Goal: Task Accomplishment & Management: Use online tool/utility

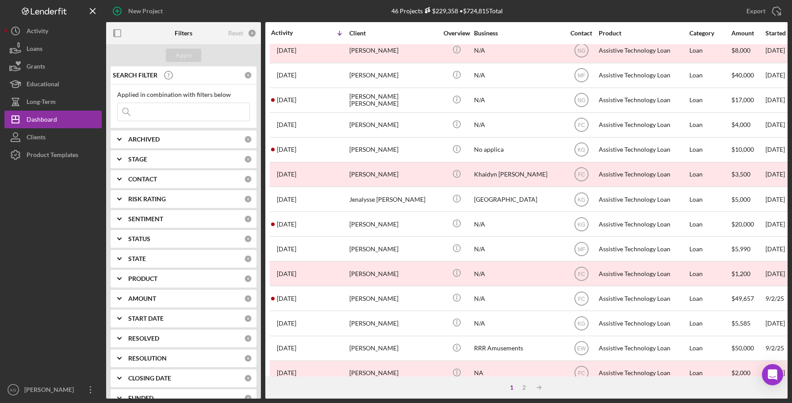
scroll to position [265, 0]
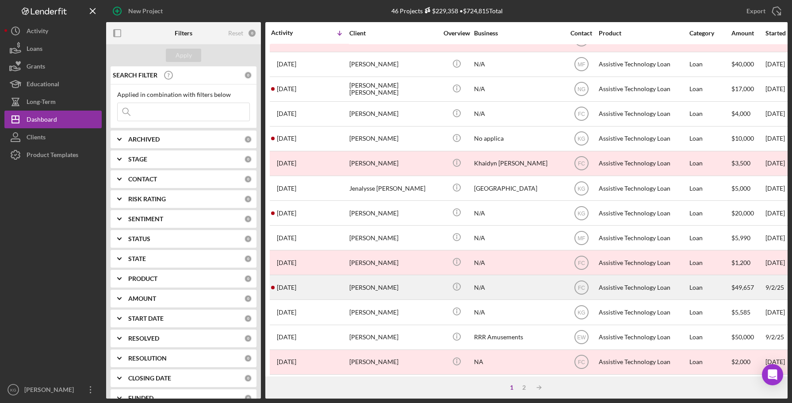
click at [380, 287] on div "[PERSON_NAME]" at bounding box center [393, 286] width 88 height 23
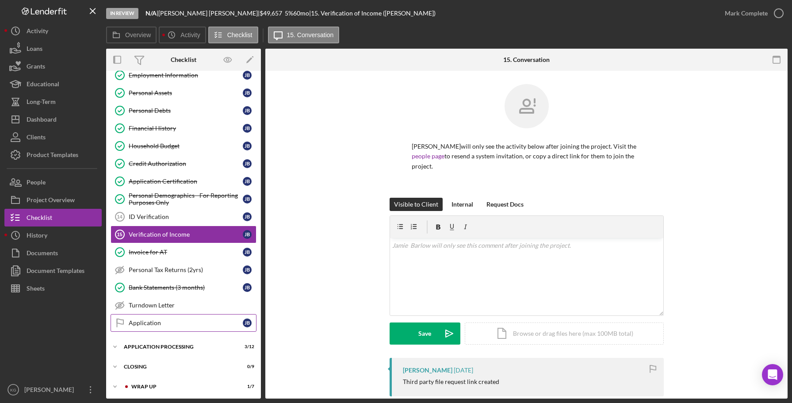
scroll to position [135, 0]
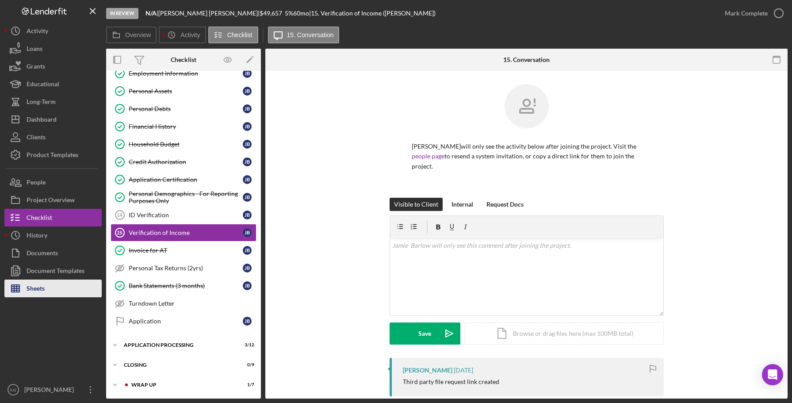
click at [44, 287] on div "Sheets" at bounding box center [36, 289] width 18 height 20
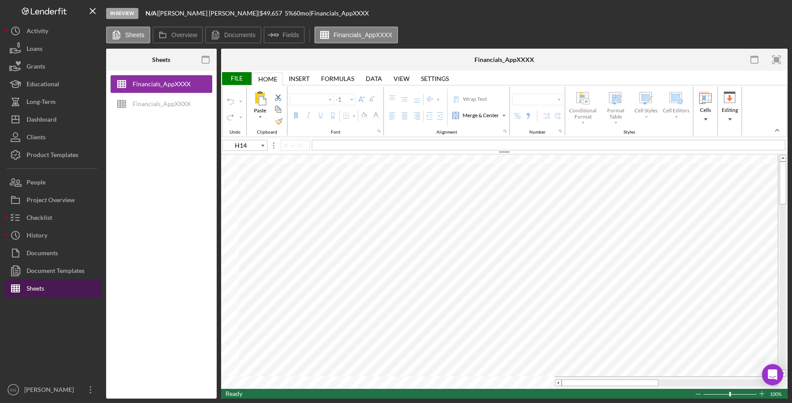
type input "Arial"
type input "10"
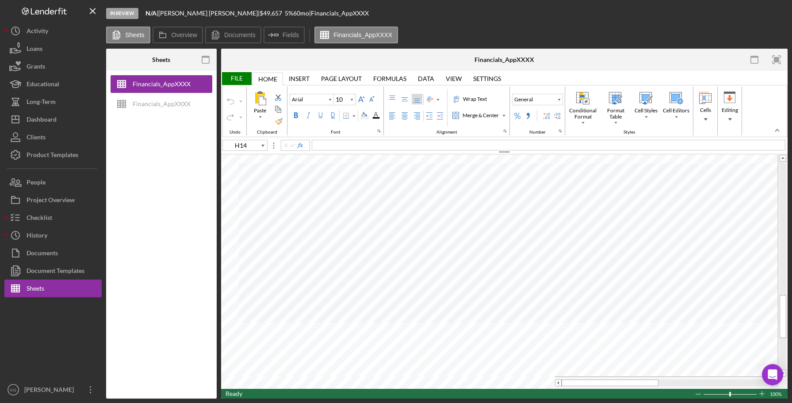
type input "C8"
type input "11"
type input "A1"
type input "10"
type input "B6"
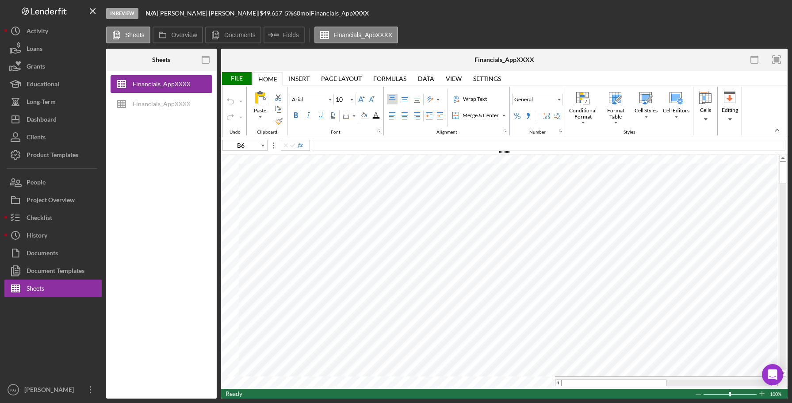
type input "Calibri"
type input "11"
type input "H14"
type input "Arial"
type input "10"
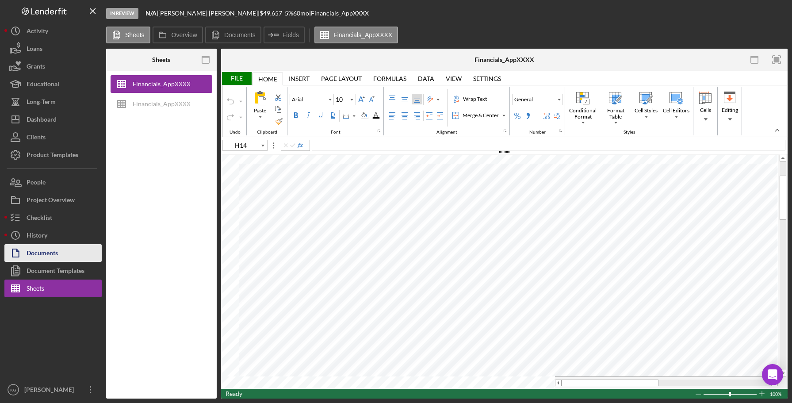
click at [38, 254] on div "Documents" at bounding box center [42, 254] width 31 height 20
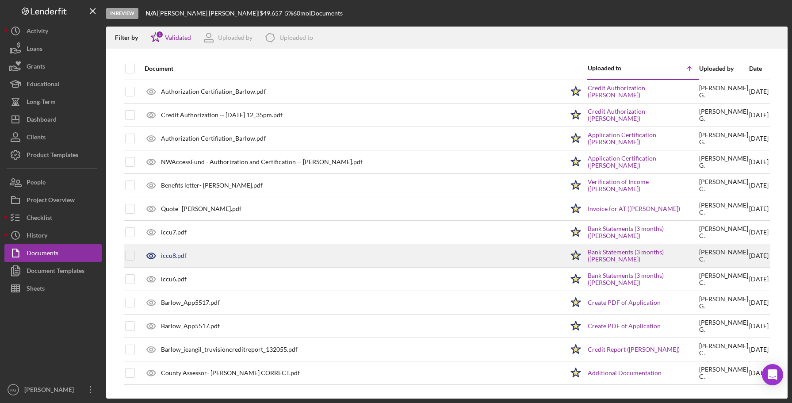
click at [210, 255] on div "iccu8.pdf" at bounding box center [352, 256] width 424 height 22
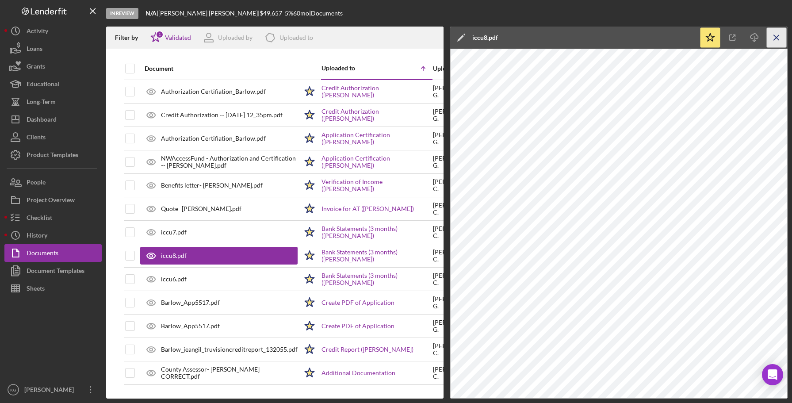
click at [776, 38] on line "button" at bounding box center [776, 37] width 5 height 5
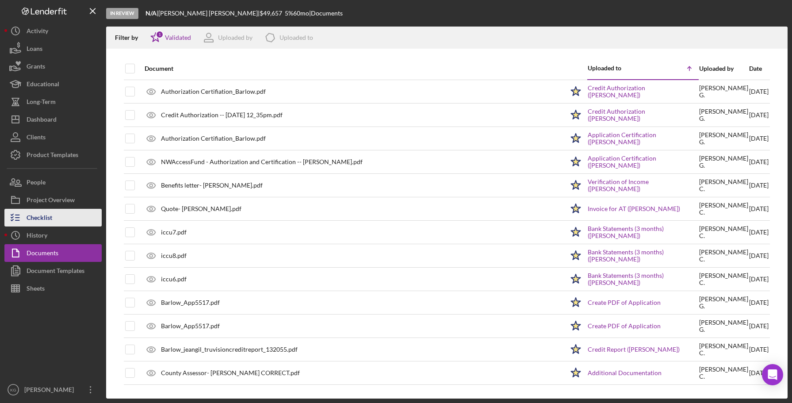
click at [60, 220] on button "Checklist" at bounding box center [52, 218] width 97 height 18
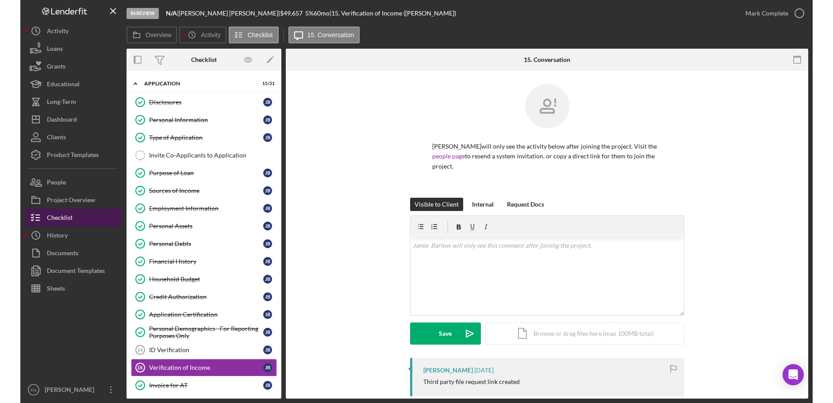
scroll to position [133, 0]
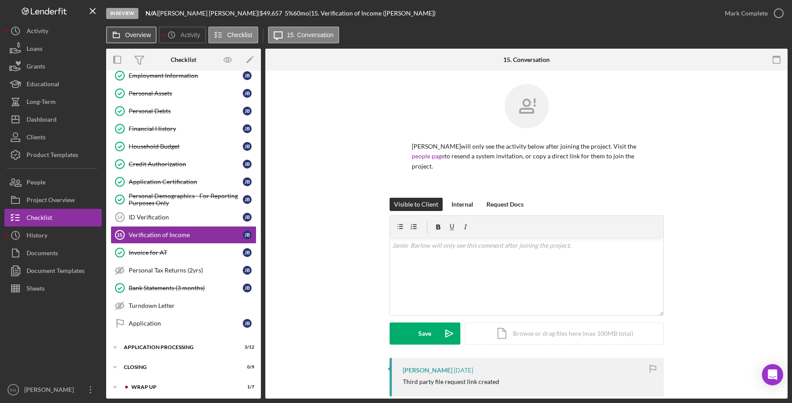
click at [124, 31] on icon at bounding box center [116, 35] width 18 height 18
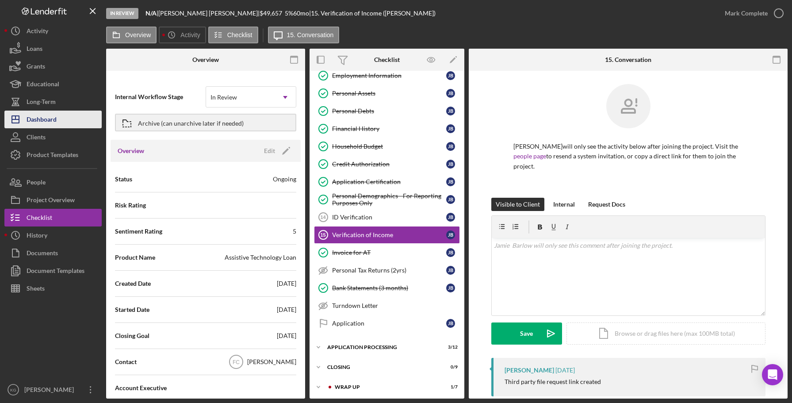
click at [50, 120] on div "Dashboard" at bounding box center [42, 121] width 30 height 20
